Goal: Task Accomplishment & Management: Use online tool/utility

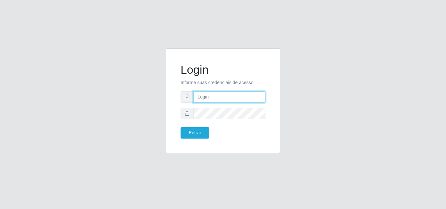
click at [236, 97] on input "text" at bounding box center [229, 96] width 72 height 11
type input "[EMAIL_ADDRESS][DOMAIN_NAME]"
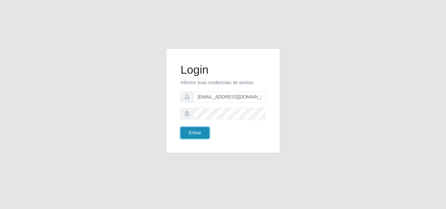
click at [202, 136] on button "Entrar" at bounding box center [195, 132] width 29 height 11
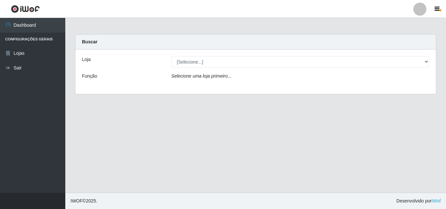
click at [426, 57] on div "Loja [Selecione...] Corte Fácil - Unidade Emaús Função Selecione [PERSON_NAME] …" at bounding box center [255, 72] width 360 height 44
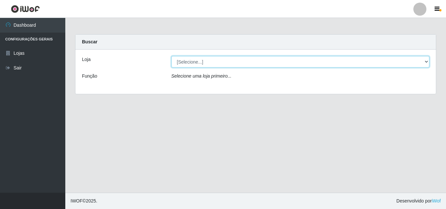
click at [425, 63] on select "[Selecione...] Corte Fácil - Unidade Emaús" at bounding box center [300, 61] width 258 height 11
select select "201"
click at [171, 56] on select "[Selecione...] Corte Fácil - Unidade Emaús" at bounding box center [300, 61] width 258 height 11
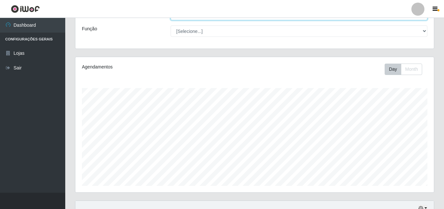
scroll to position [131, 0]
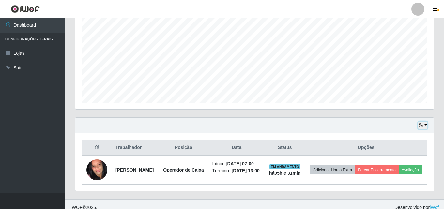
click at [426, 128] on button "button" at bounding box center [423, 126] width 9 height 8
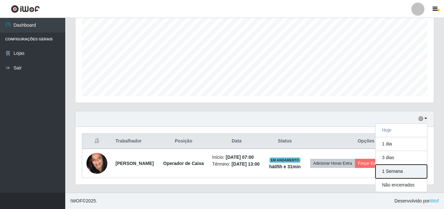
click at [402, 168] on button "1 Semana" at bounding box center [402, 172] width 52 height 14
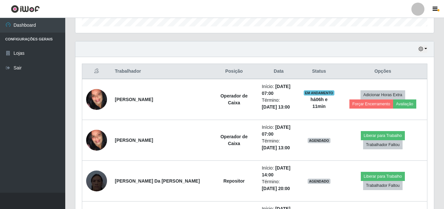
scroll to position [206, 0]
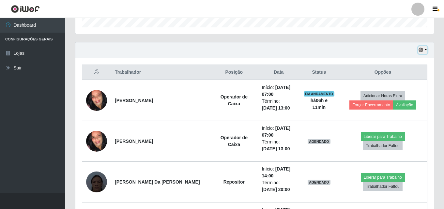
click at [424, 52] on button "button" at bounding box center [423, 50] width 9 height 8
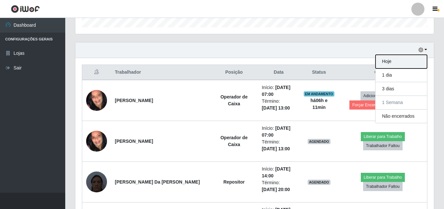
click at [409, 62] on button "Hoje" at bounding box center [402, 62] width 52 height 14
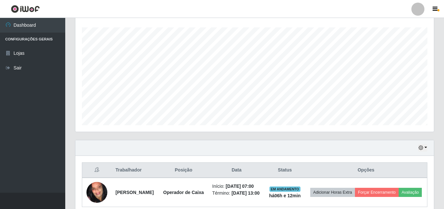
scroll to position [142, 0]
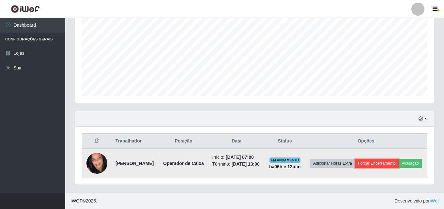
click at [391, 159] on button "Forçar Encerramento" at bounding box center [377, 163] width 44 height 9
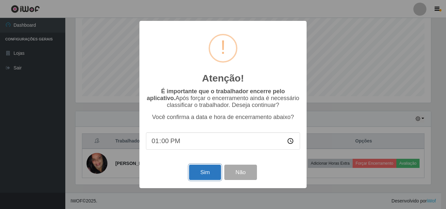
click at [205, 174] on button "Sim" at bounding box center [205, 172] width 32 height 15
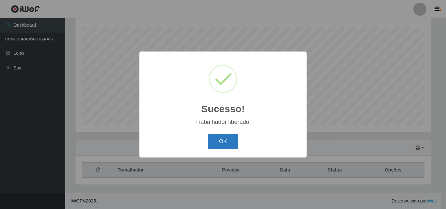
click at [224, 141] on button "OK" at bounding box center [223, 141] width 30 height 15
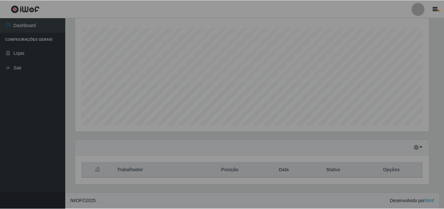
scroll to position [136, 359]
